Goal: Task Accomplishment & Management: Use online tool/utility

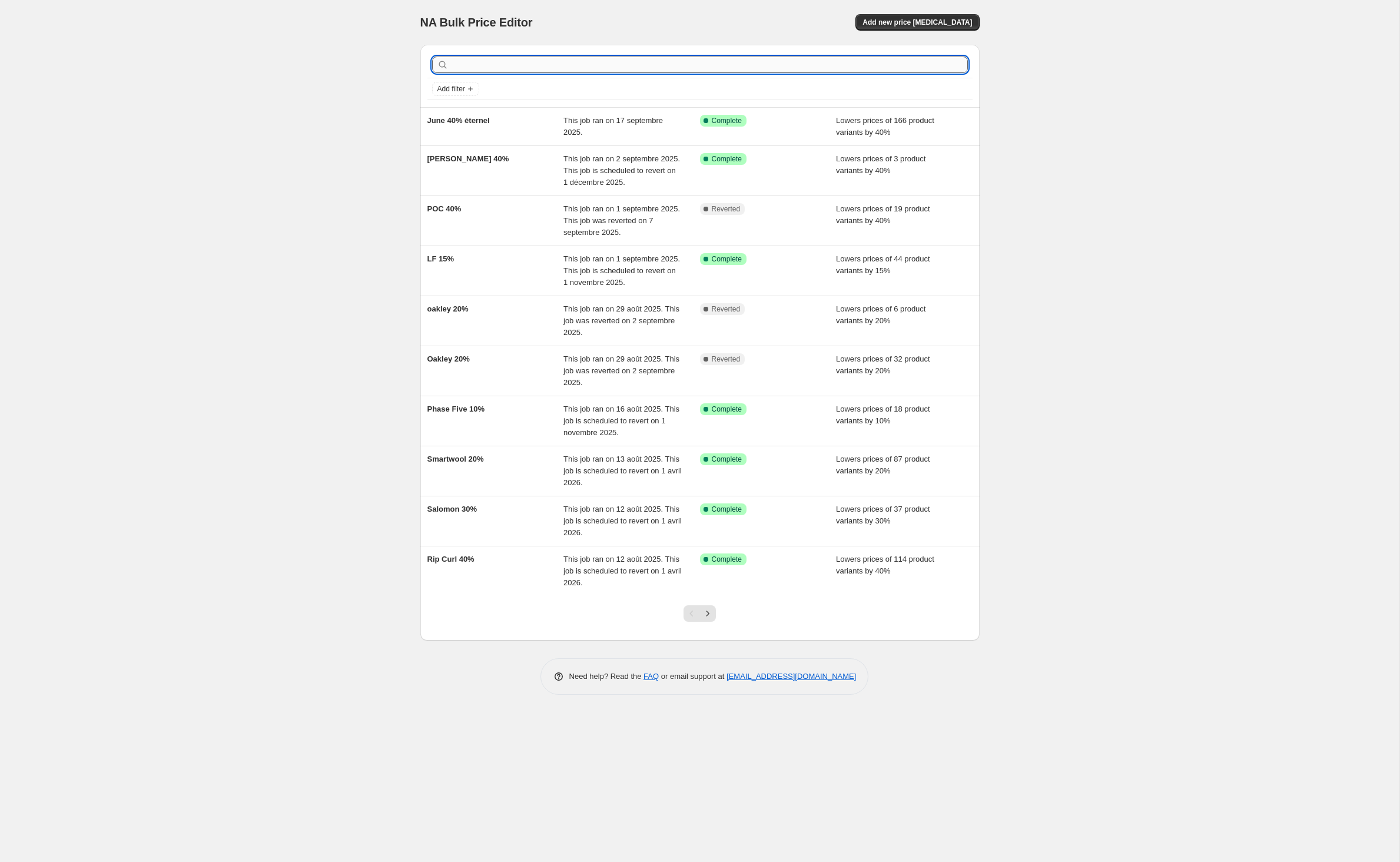
click at [602, 72] on input "text" at bounding box center [710, 64] width 517 height 16
type input "lf"
drag, startPoint x: 452, startPoint y: 69, endPoint x: 454, endPoint y: 61, distance: 8.2
click at [452, 69] on input "lf" at bounding box center [699, 64] width 496 height 16
type input "liquid"
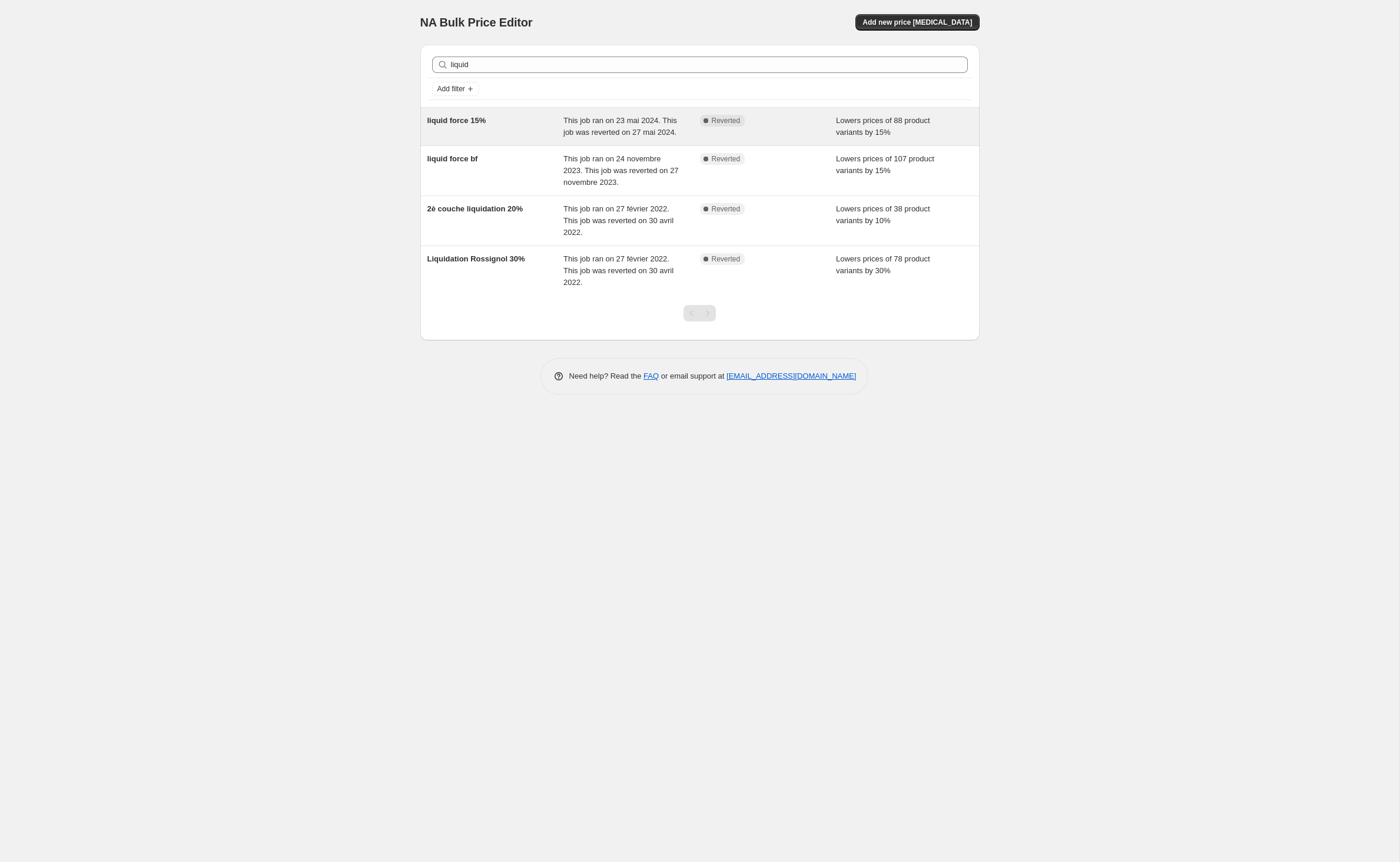
click at [442, 125] on span "liquid force 15%" at bounding box center [456, 120] width 59 height 9
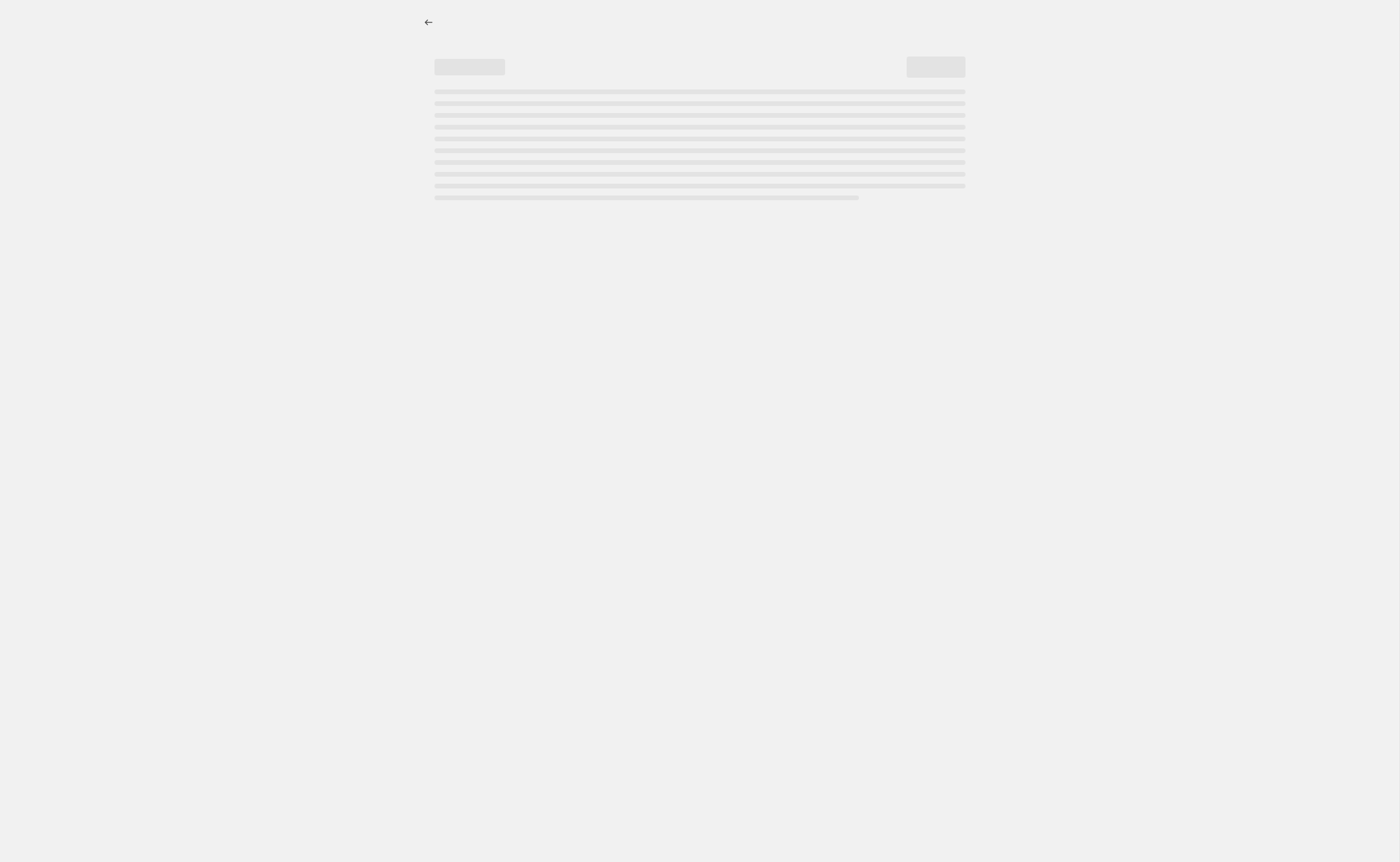
select select "percentage"
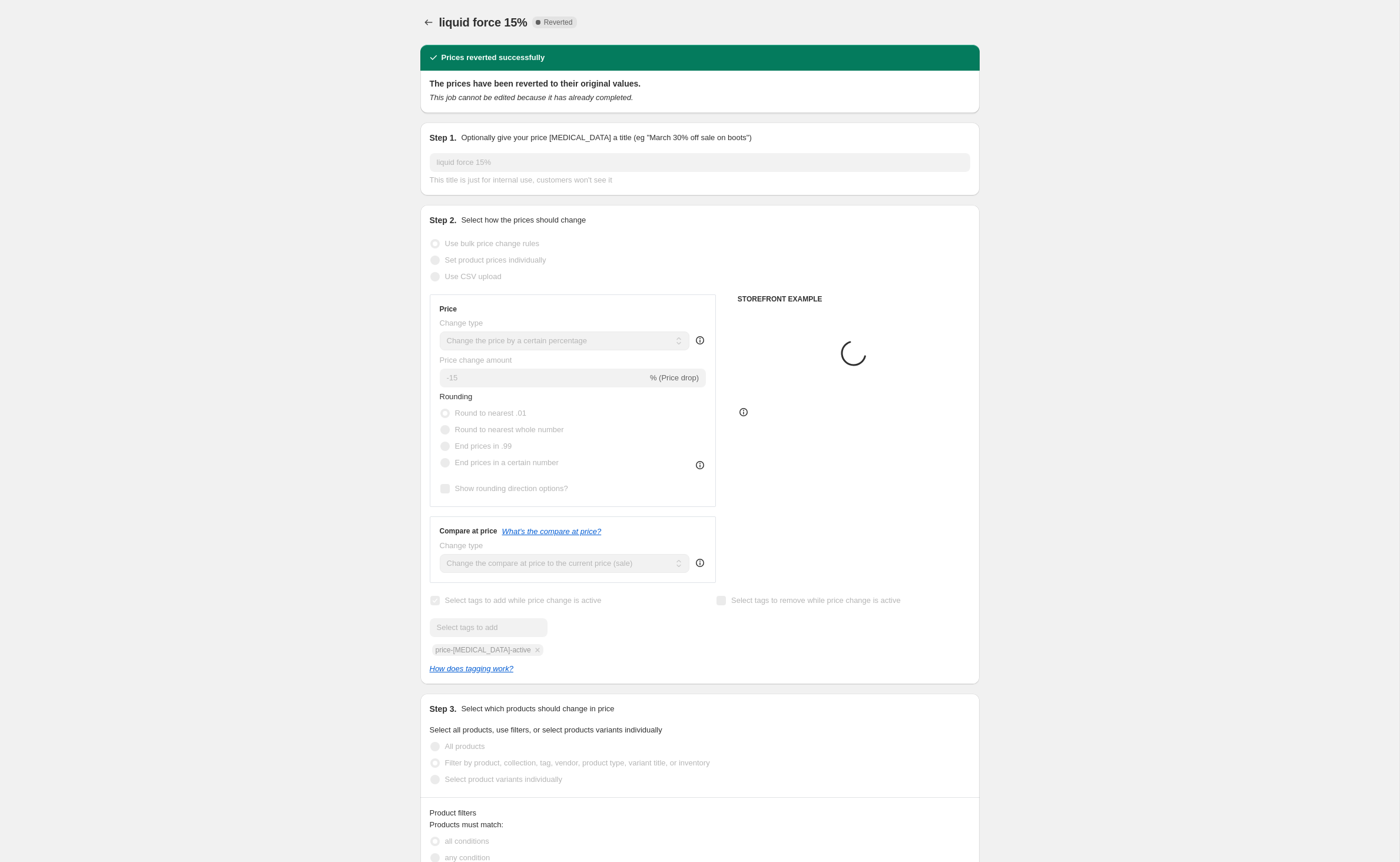
select select "vendor"
select select "product_type"
click at [422, 27] on icon "Price change jobs" at bounding box center [428, 22] width 12 height 12
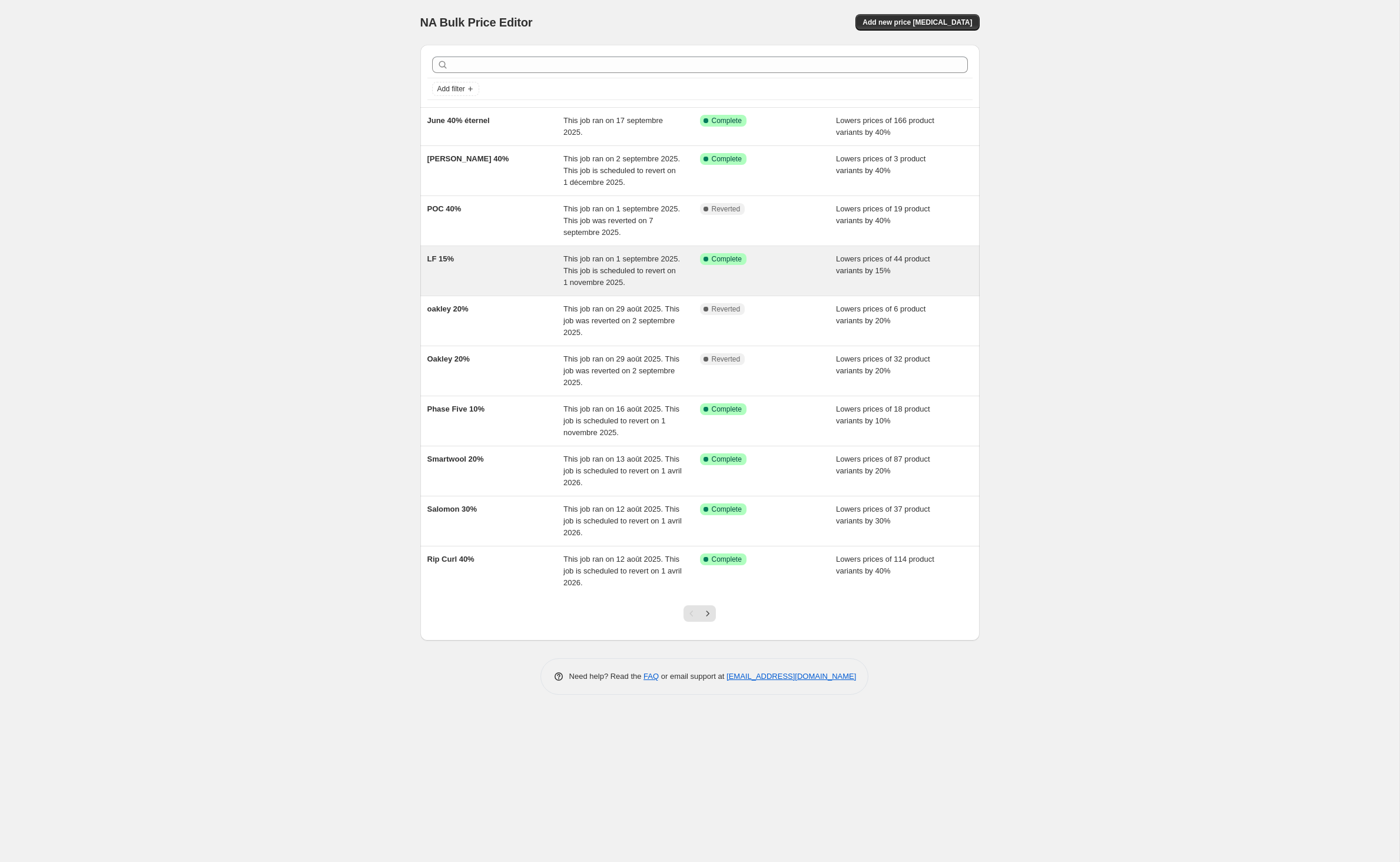
click at [427, 263] on span "LF 15%" at bounding box center [441, 259] width 27 height 9
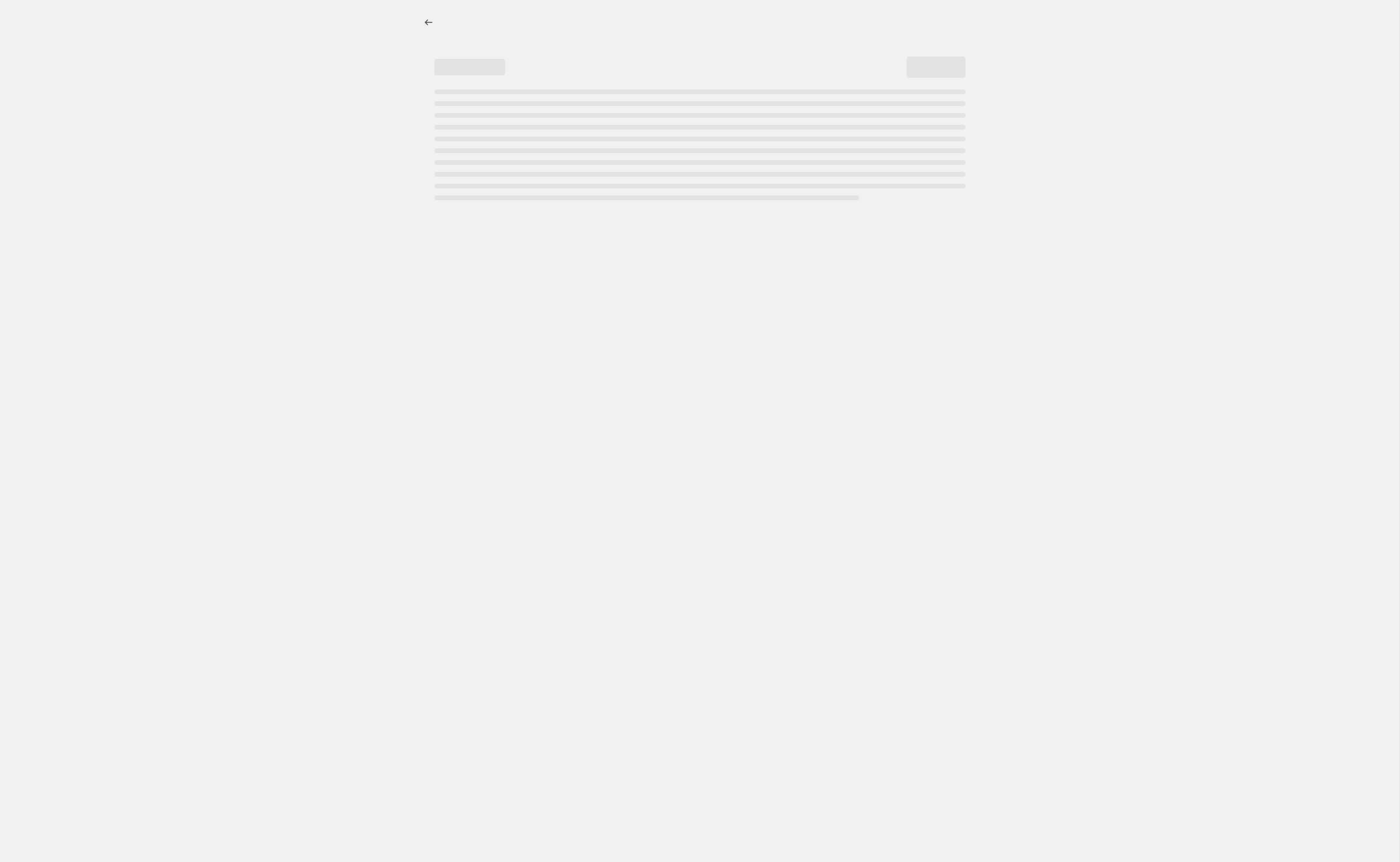
select select "percentage"
select select "vendor"
select select "inventory_quantity"
select select ">"
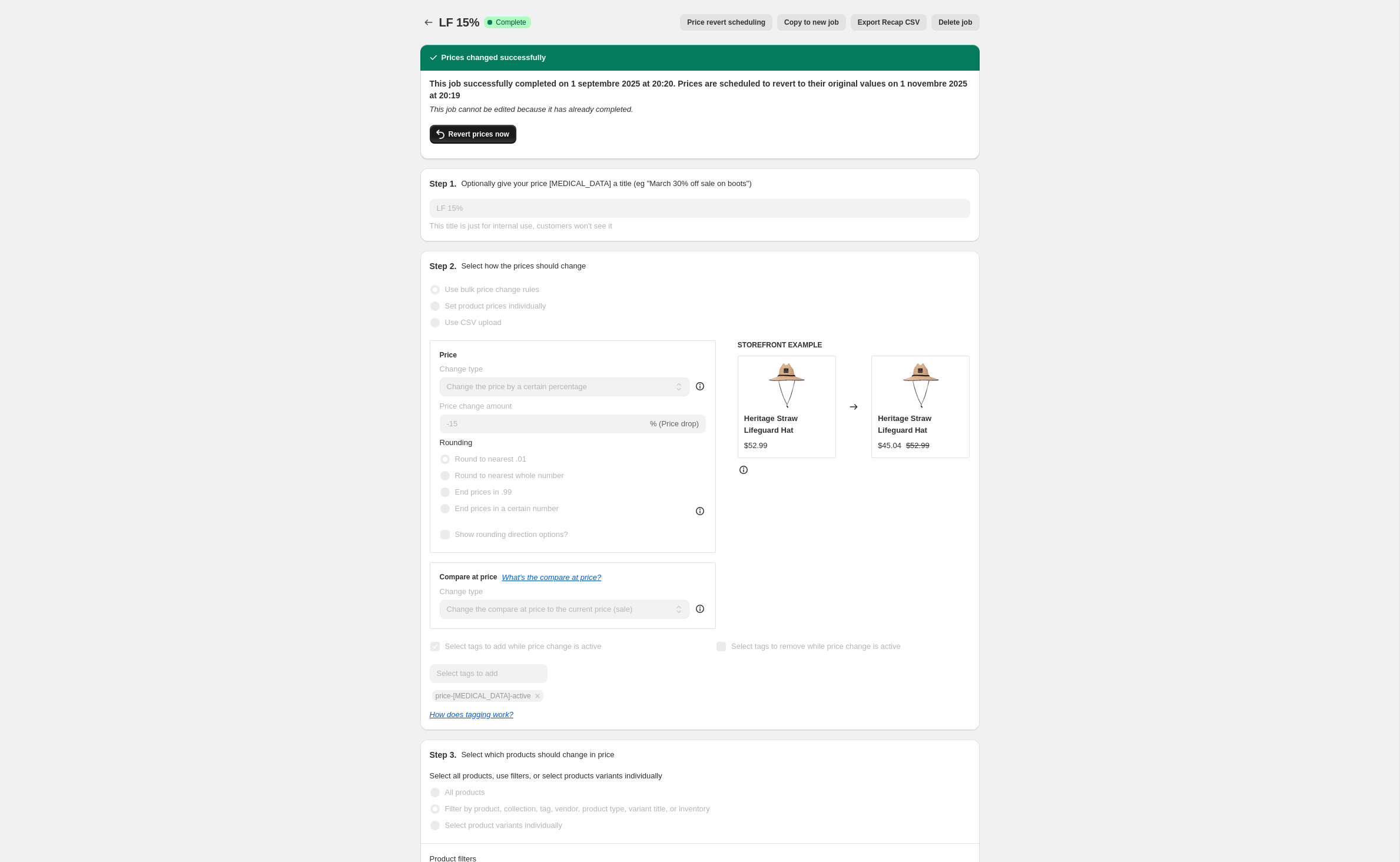
click at [464, 139] on span "Revert prices now" at bounding box center [478, 135] width 61 height 10
checkbox input "false"
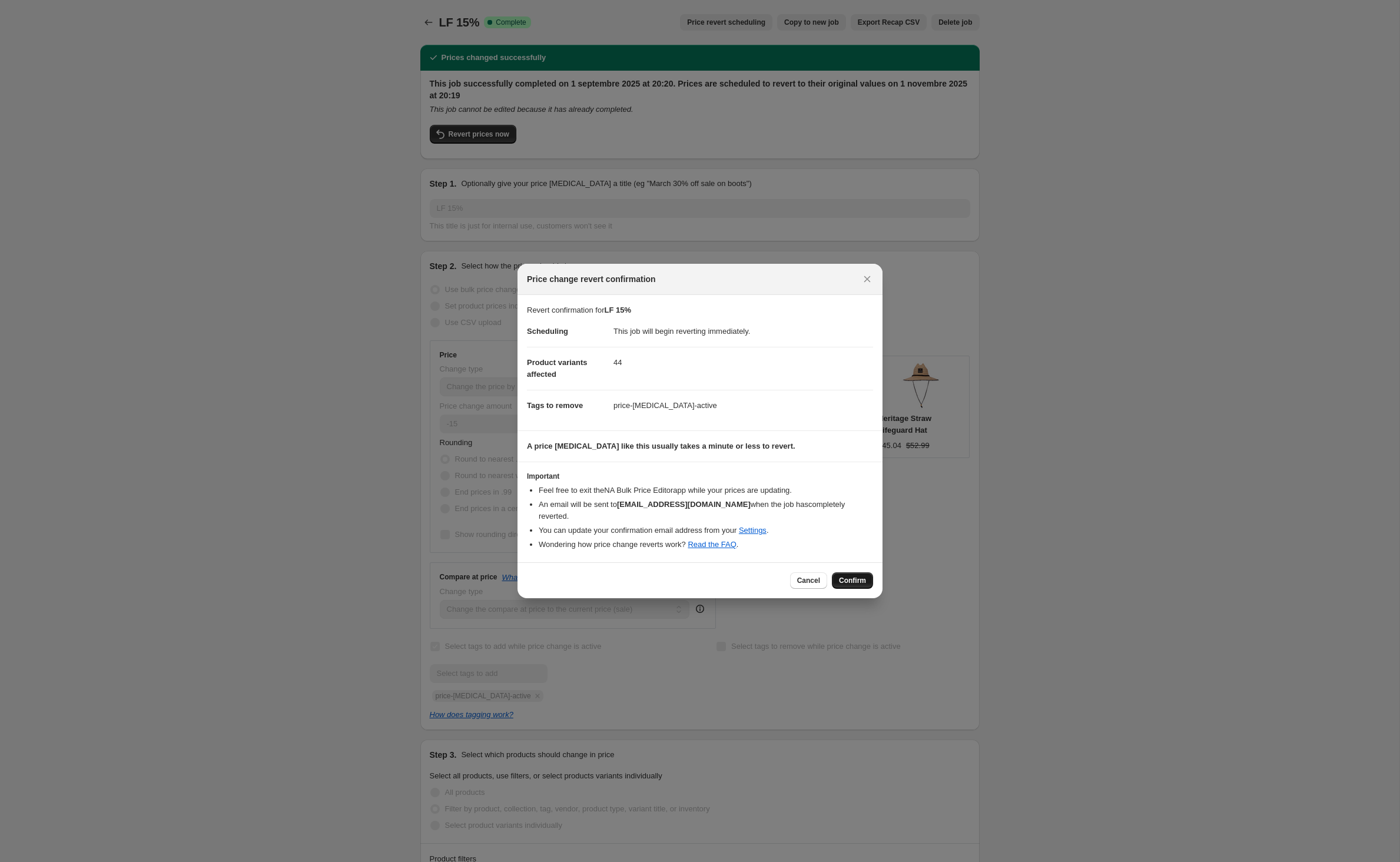
click at [864, 589] on button "Confirm" at bounding box center [852, 580] width 42 height 16
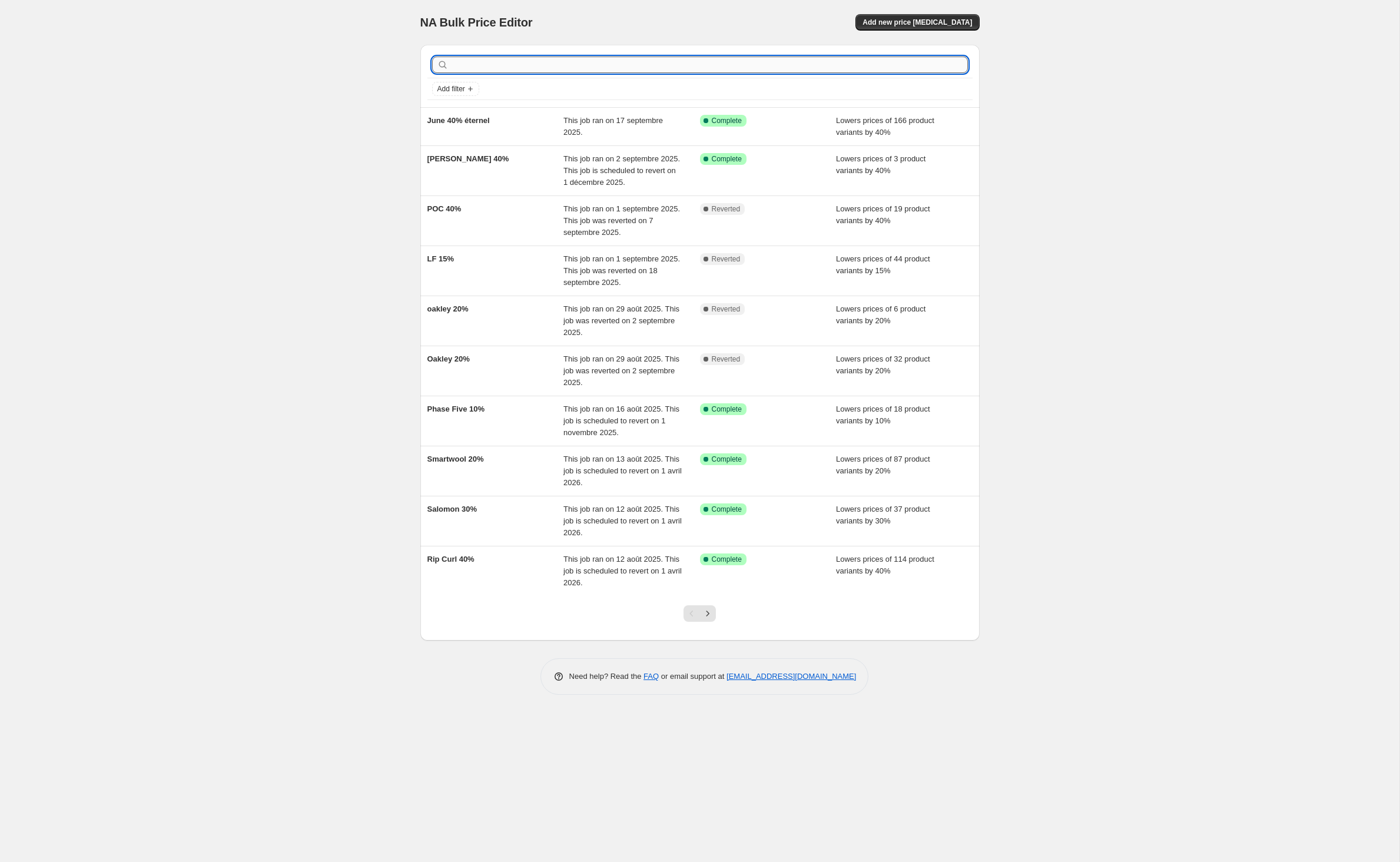
click at [509, 73] on input "text" at bounding box center [710, 64] width 517 height 16
type input "Ronix 20%"
drag, startPoint x: 511, startPoint y: 75, endPoint x: 358, endPoint y: 69, distance: 153.1
click at [358, 69] on div "NA Bulk Price Editor. This page is ready NA Bulk Price Editor Add new price [ME…" at bounding box center [699, 431] width 1399 height 862
